Goal: Find specific page/section: Find specific page/section

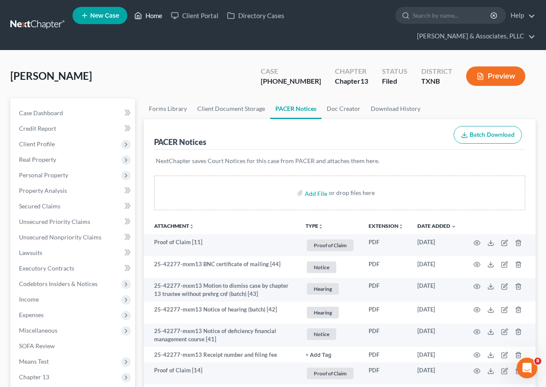
click at [148, 11] on link "Home" at bounding box center [148, 16] width 37 height 16
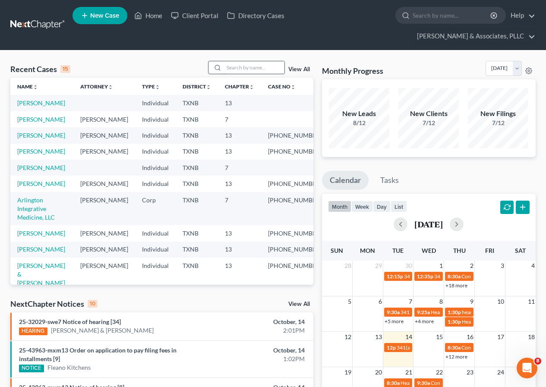
click at [239, 68] on input "search" at bounding box center [254, 67] width 60 height 13
click at [47, 221] on link "Arlington Integrative Medicine, LLC" at bounding box center [36, 208] width 38 height 25
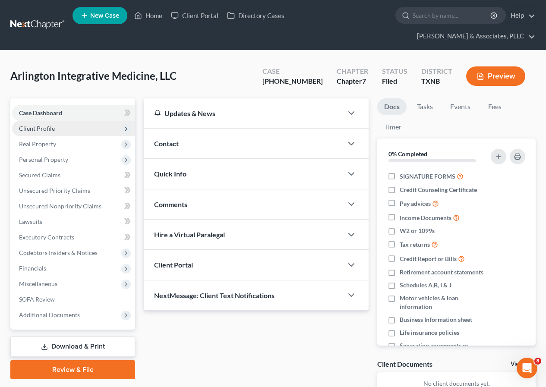
click at [38, 129] on span "Client Profile" at bounding box center [37, 128] width 36 height 7
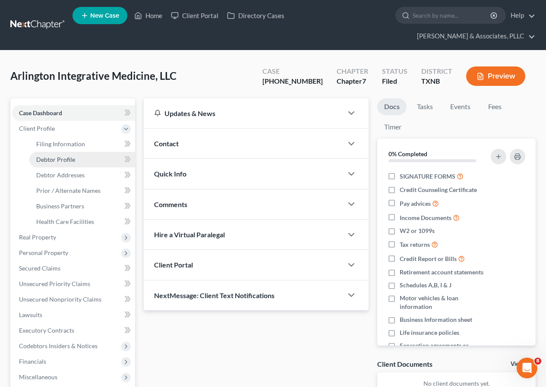
click at [54, 162] on span "Debtor Profile" at bounding box center [55, 159] width 39 height 7
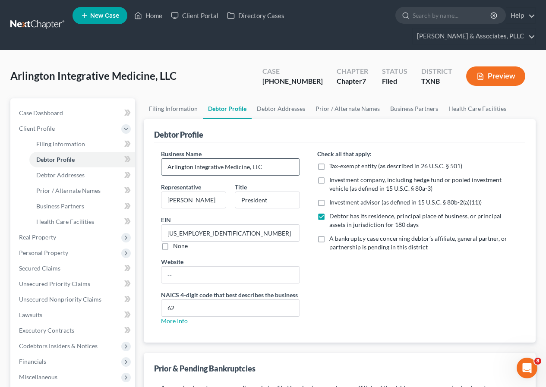
drag, startPoint x: 168, startPoint y: 165, endPoint x: 268, endPoint y: 166, distance: 99.3
click at [268, 166] on input "Arlington Integrative Medicine, LLC" at bounding box center [230, 167] width 138 height 16
